Goal: Use online tool/utility: Use online tool/utility

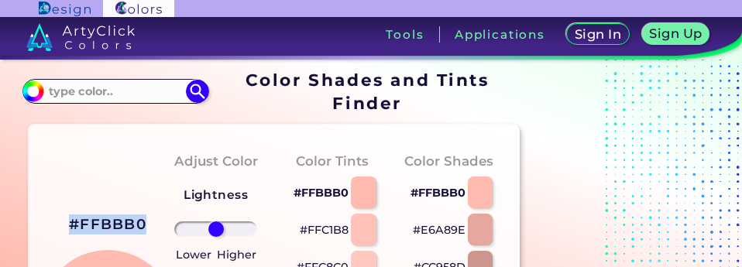
drag, startPoint x: 144, startPoint y: 226, endPoint x: 53, endPoint y: 225, distance: 91.4
copy h2 "#FFBBB0"
click at [142, 217] on h2 "#FFBBB0" at bounding box center [107, 225] width 77 height 20
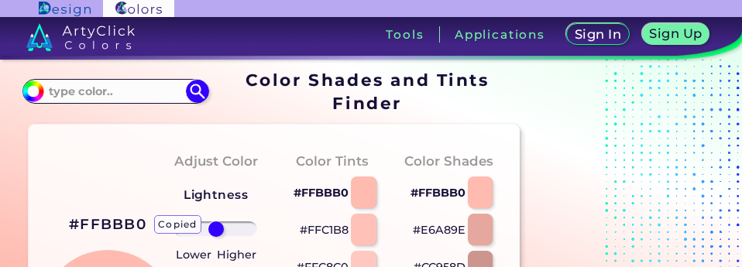
drag, startPoint x: 145, startPoint y: 221, endPoint x: 137, endPoint y: 222, distance: 7.9
click at [143, 221] on h2 "#FFBBB0 copied" at bounding box center [107, 225] width 77 height 20
click at [99, 91] on input at bounding box center [115, 91] width 144 height 21
type input "pyrelene marroon"
click at [207, 88] on img at bounding box center [197, 91] width 27 height 27
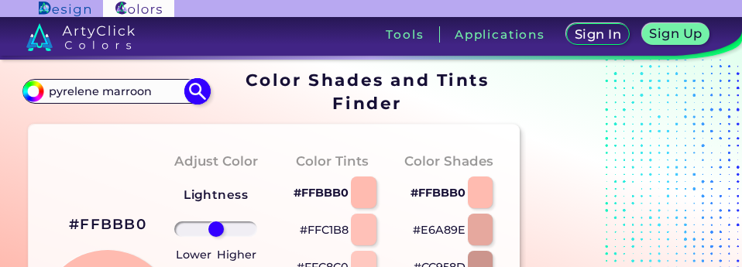
type input "#000000"
